Goal: Task Accomplishment & Management: Use online tool/utility

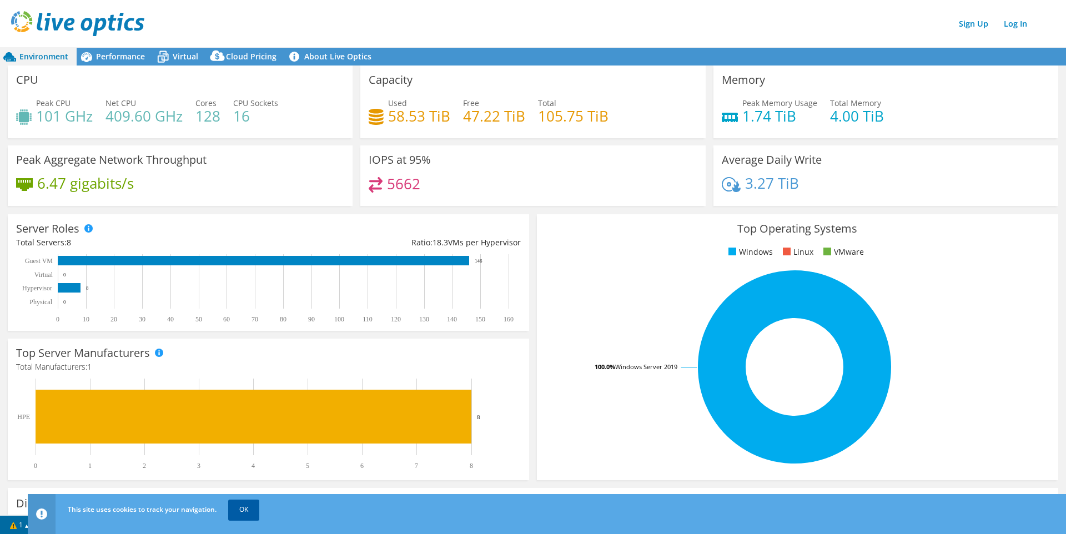
click at [245, 511] on link "OK" at bounding box center [243, 510] width 31 height 20
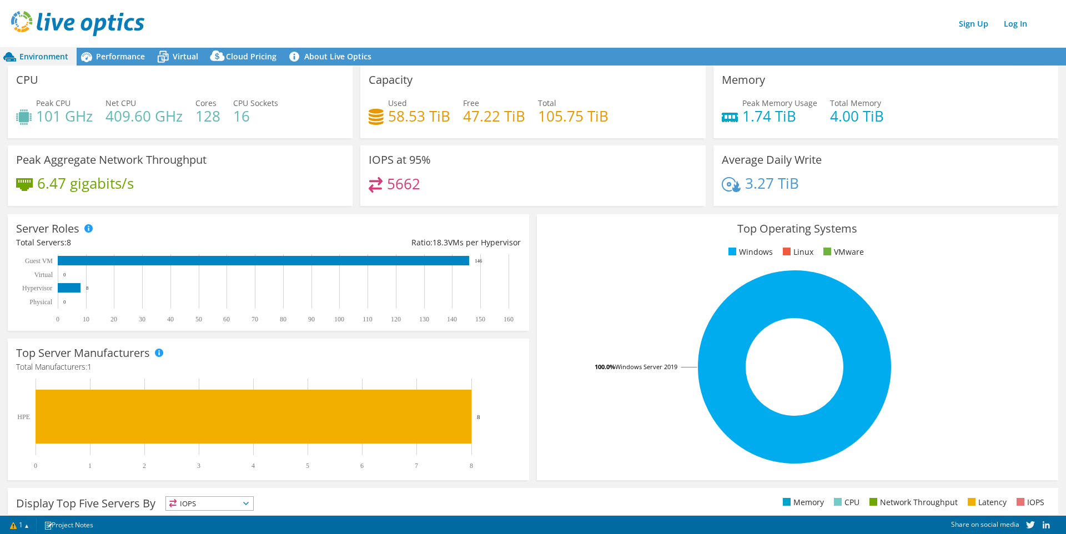
click at [400, 188] on h4 "5662" at bounding box center [403, 184] width 33 height 12
click at [384, 188] on div "5662" at bounding box center [395, 183] width 52 height 13
click at [371, 181] on icon at bounding box center [376, 185] width 14 height 16
click at [119, 56] on span "Performance" at bounding box center [120, 56] width 49 height 11
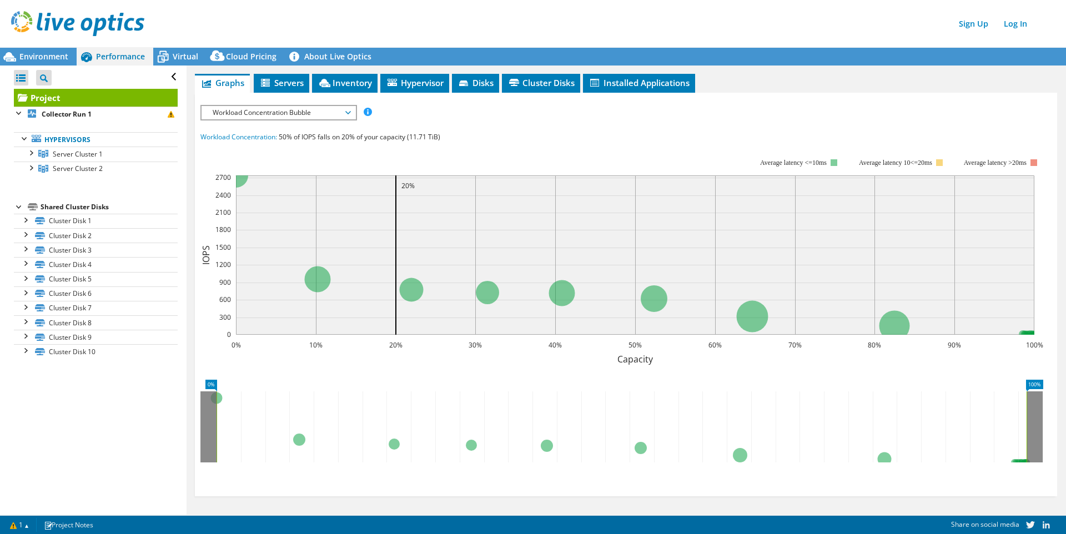
scroll to position [170, 0]
click at [72, 152] on span "Server Cluster 1" at bounding box center [78, 153] width 50 height 9
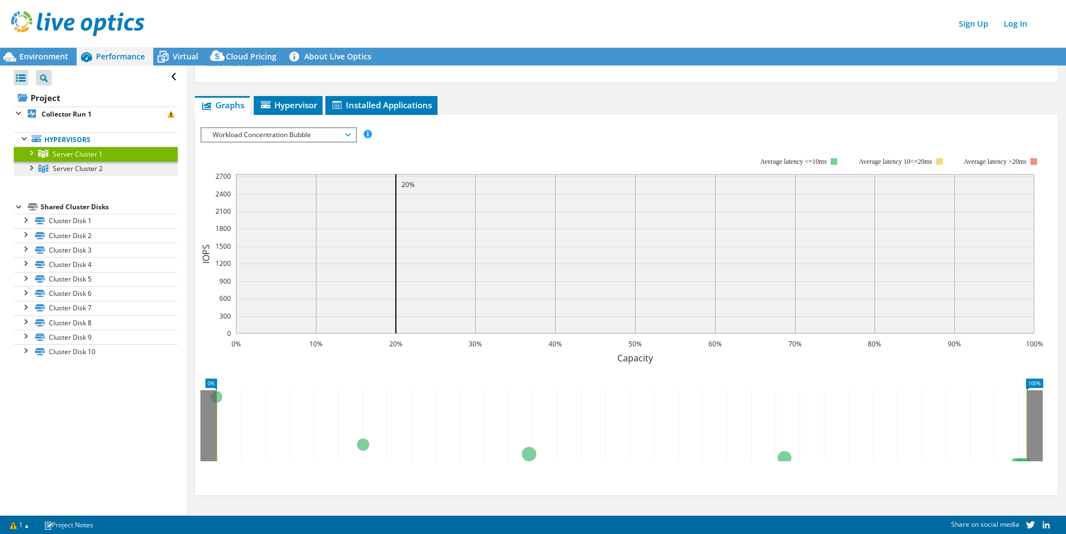
scroll to position [57, 0]
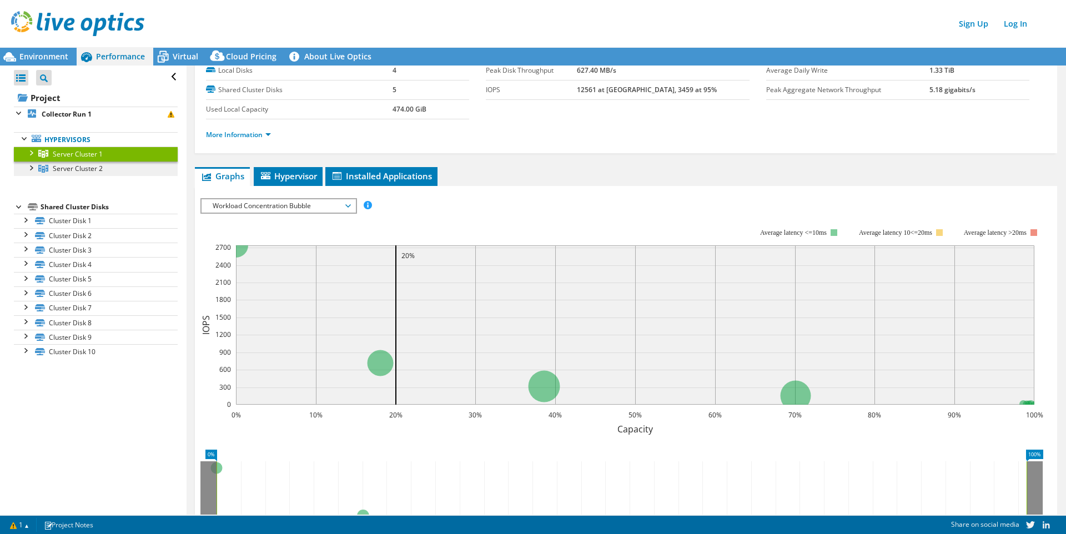
click at [73, 169] on span "Server Cluster 2" at bounding box center [78, 168] width 50 height 9
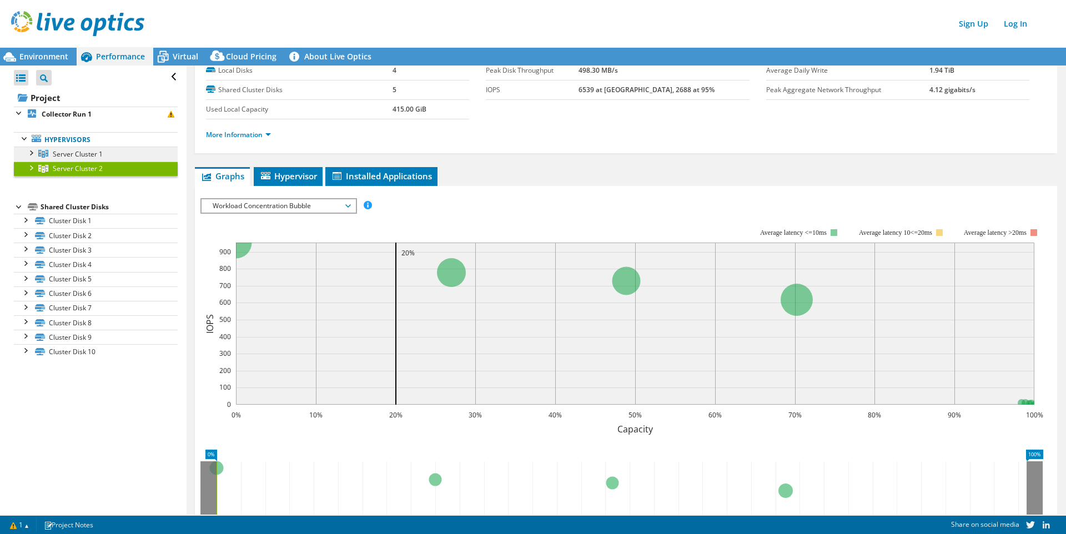
click at [73, 152] on span "Server Cluster 1" at bounding box center [78, 153] width 50 height 9
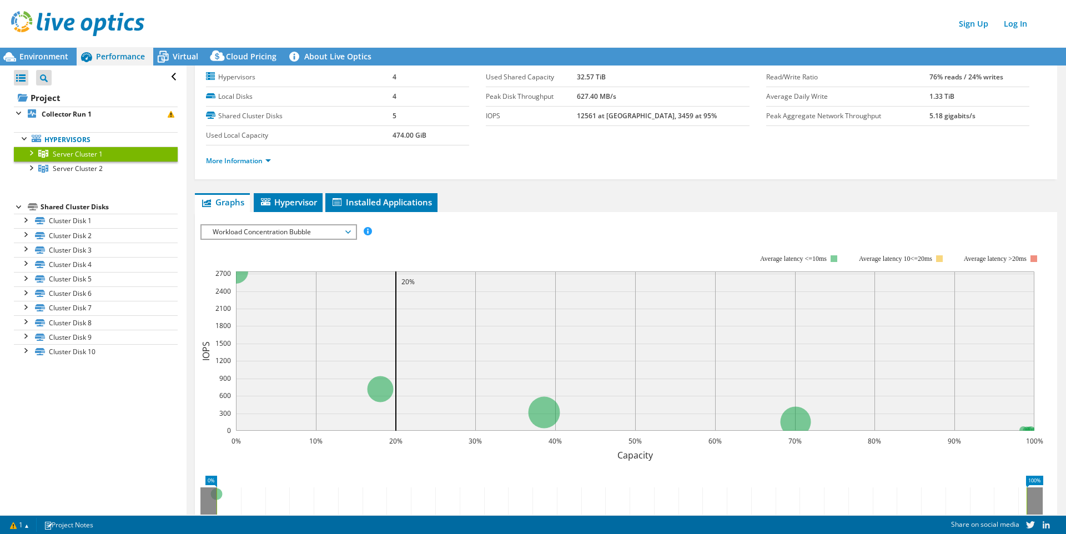
scroll to position [1, 0]
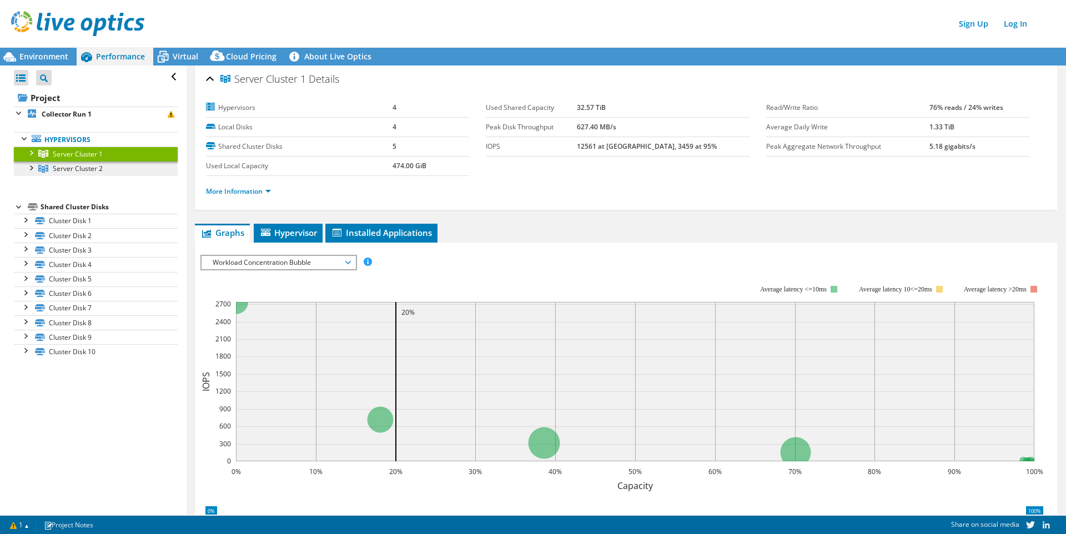
click at [66, 169] on span "Server Cluster 2" at bounding box center [78, 168] width 50 height 9
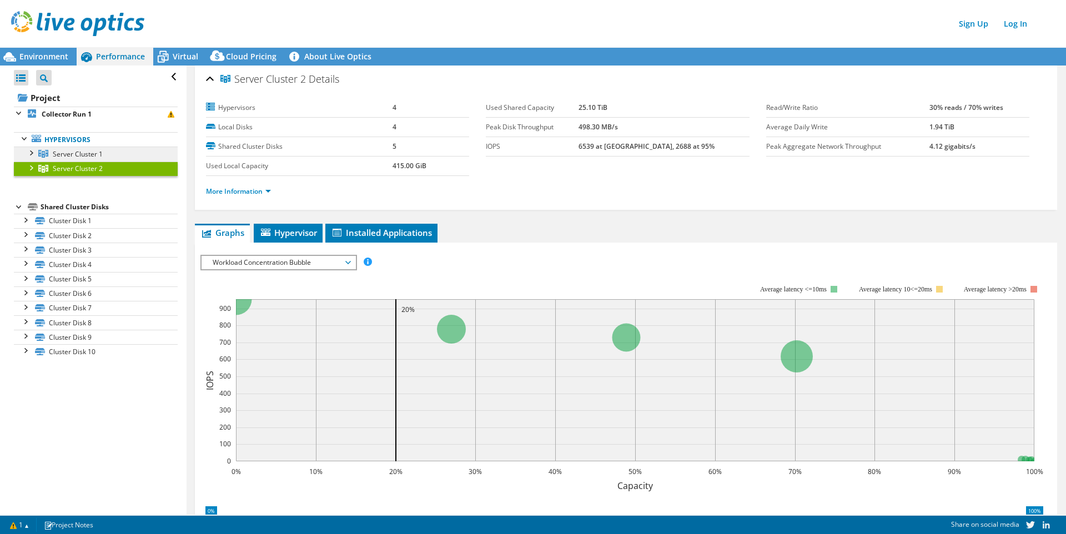
click at [62, 153] on span "Server Cluster 1" at bounding box center [78, 153] width 50 height 9
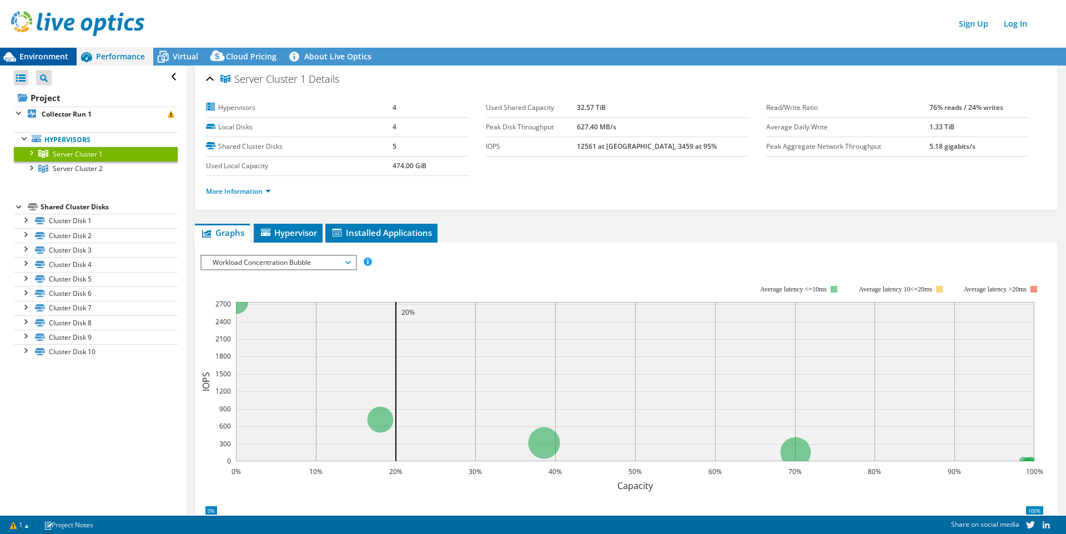
click at [38, 55] on span "Environment" at bounding box center [43, 56] width 49 height 11
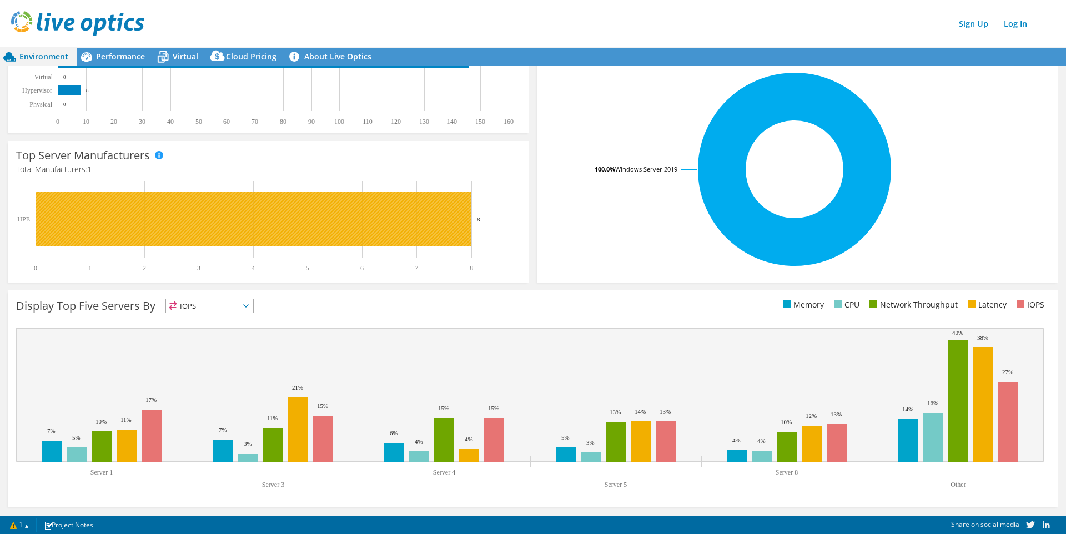
scroll to position [0, 0]
